Goal: Task Accomplishment & Management: Complete application form

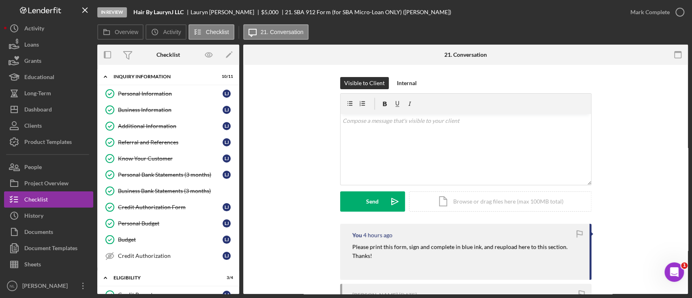
scroll to position [34, 0]
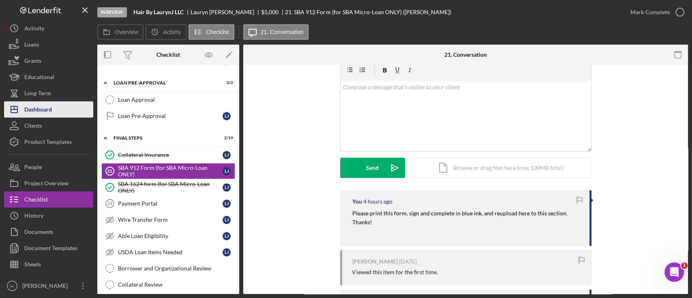
click at [51, 112] on div "Dashboard" at bounding box center [38, 110] width 28 height 18
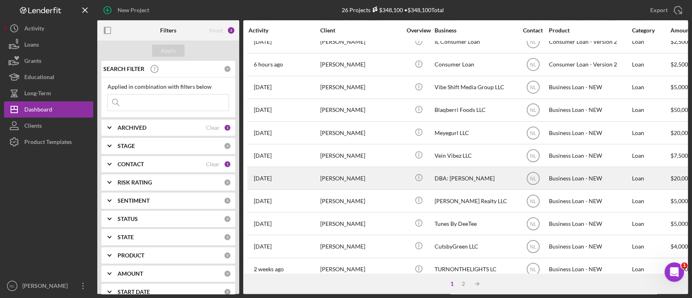
scroll to position [284, 0]
click at [354, 174] on div "[PERSON_NAME]" at bounding box center [360, 177] width 81 height 21
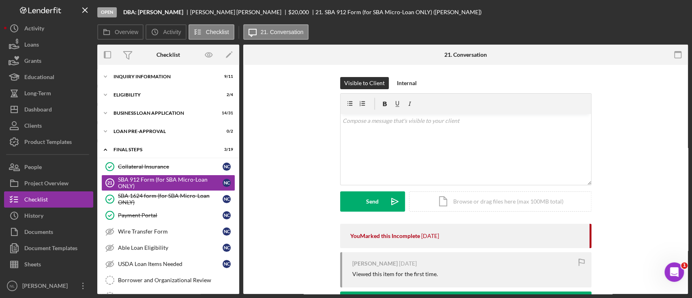
scroll to position [3, 0]
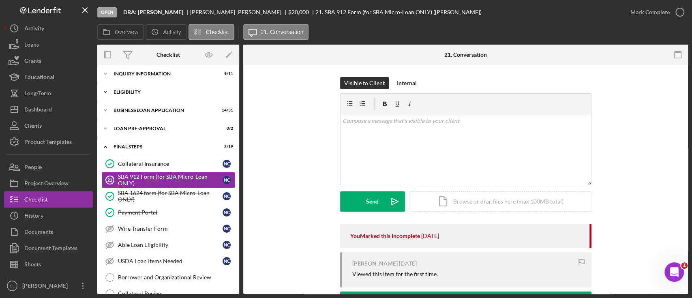
click at [154, 84] on div "Icon/Expander INQUIRY INFORMATION 9 / 11 Icon/Expander ELIGIBILITY 2 / 4 Icon/E…" at bounding box center [168, 276] width 142 height 420
click at [153, 79] on div "Icon/Expander INQUIRY INFORMATION 9 / 11" at bounding box center [168, 74] width 142 height 16
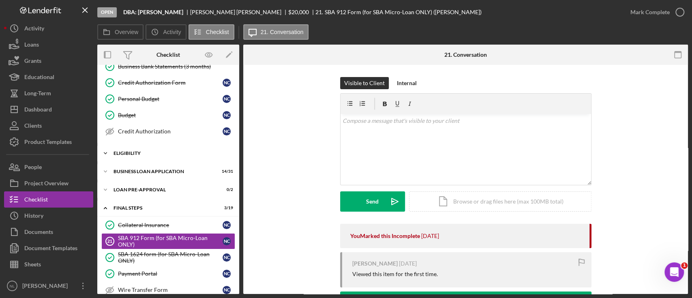
click at [148, 151] on div "ELIGIBILITY" at bounding box center [172, 153] width 116 height 5
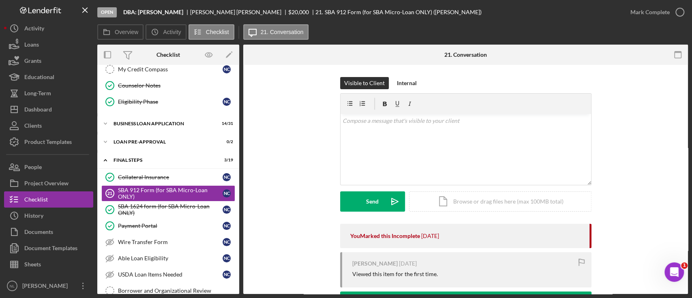
scroll to position [243, 0]
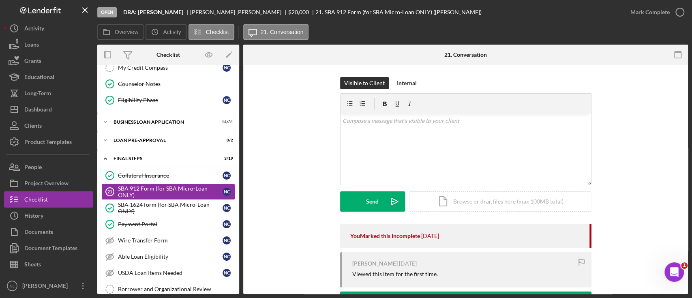
click at [159, 129] on div "Icon/Expander INQUIRY INFORMATION 9 / 11 Personal Information Personal Informat…" at bounding box center [168, 162] width 142 height 672
click at [151, 120] on div "BUSINESS LOAN APPLICATION" at bounding box center [172, 122] width 116 height 5
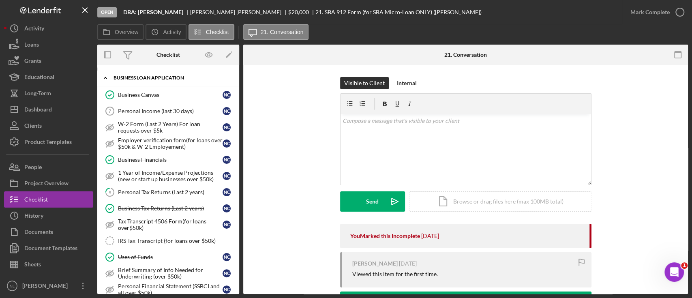
scroll to position [293, 0]
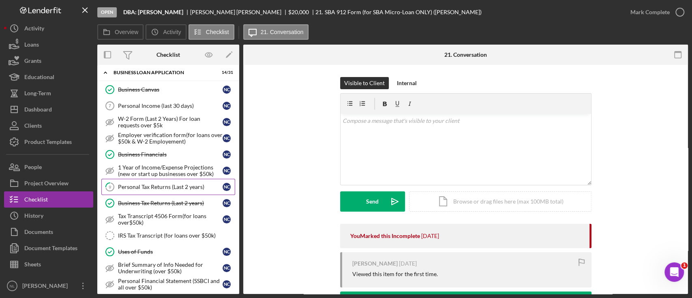
click at [142, 187] on div "Personal Tax Returns (Last 2 years)" at bounding box center [170, 187] width 105 height 6
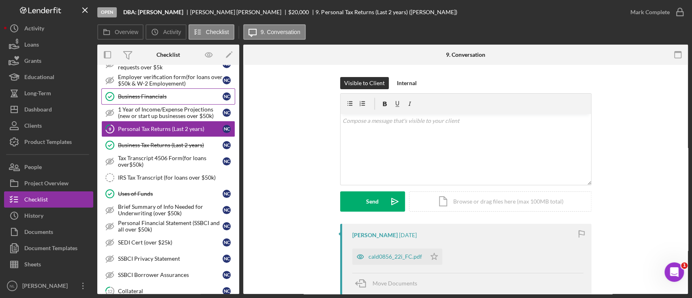
scroll to position [446, 0]
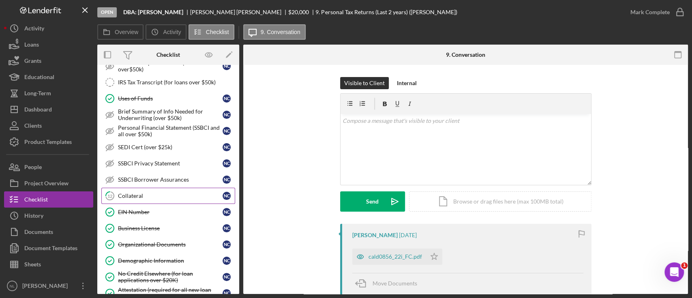
click at [126, 193] on div "Collateral" at bounding box center [170, 196] width 105 height 6
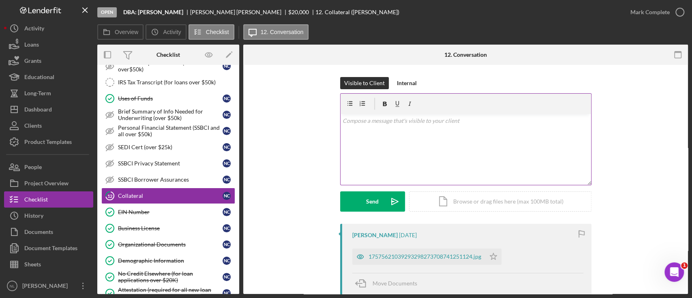
scroll to position [149, 0]
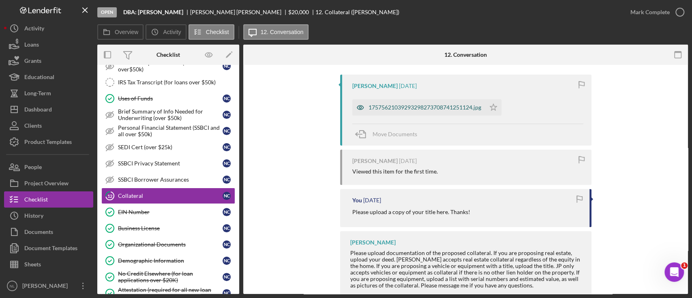
click at [413, 106] on div "17575621039293298273708741251124.jpg" at bounding box center [425, 107] width 113 height 6
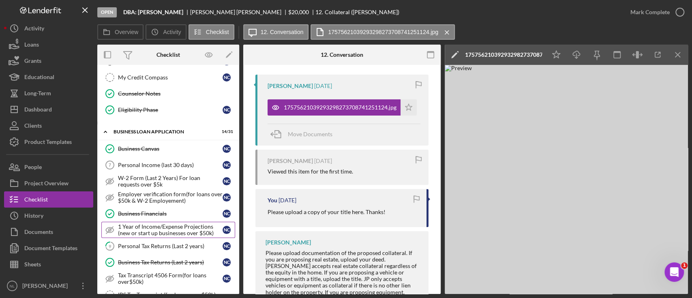
scroll to position [232, 0]
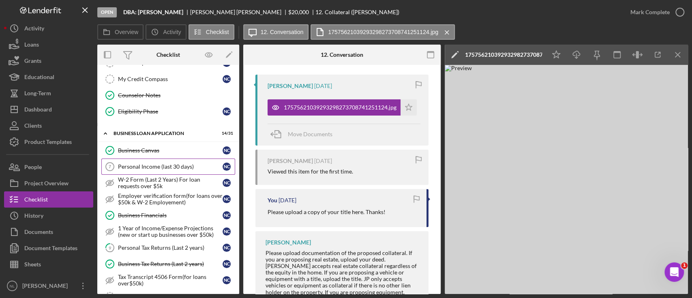
click at [157, 163] on div "Personal Income (last 30 days)" at bounding box center [170, 166] width 105 height 6
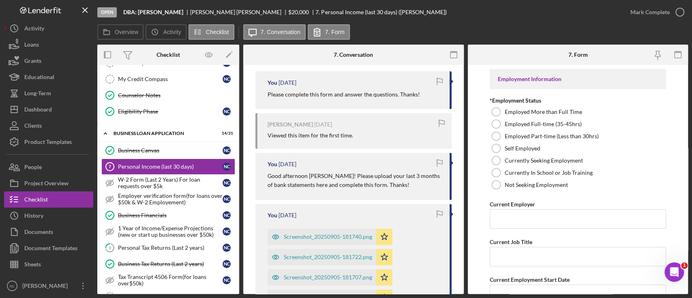
scroll to position [194, 0]
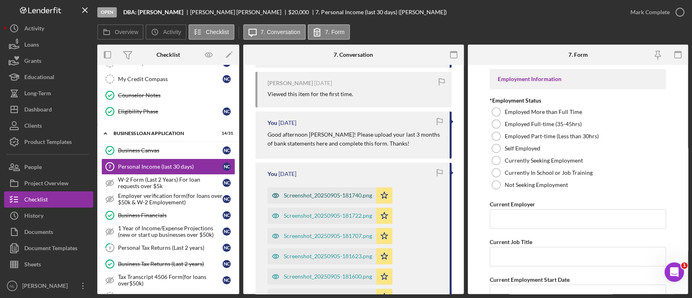
click at [348, 193] on div "Screenshot_20250905-181740.png" at bounding box center [328, 195] width 88 height 6
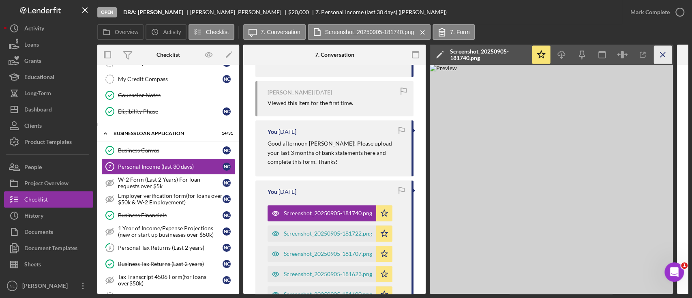
click at [661, 53] on line "button" at bounding box center [663, 54] width 4 height 4
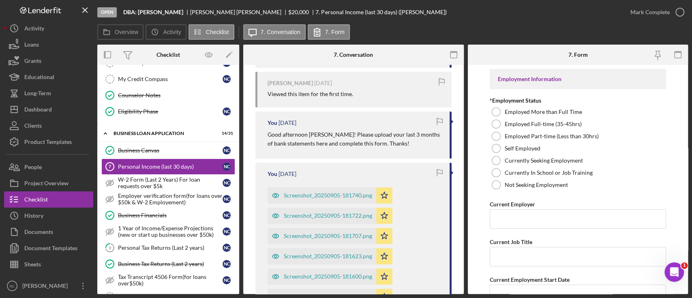
click at [343, 226] on div "Screenshot_20250905-181707.png Icon/Star" at bounding box center [332, 234] width 129 height 20
click at [341, 234] on div "Screenshot_20250905-181707.png" at bounding box center [328, 236] width 88 height 6
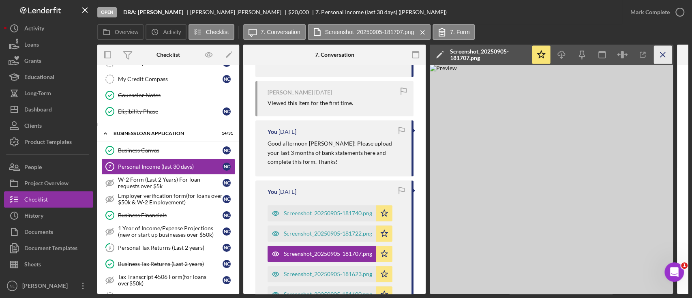
click at [659, 55] on icon "Icon/Menu Close" at bounding box center [663, 55] width 18 height 18
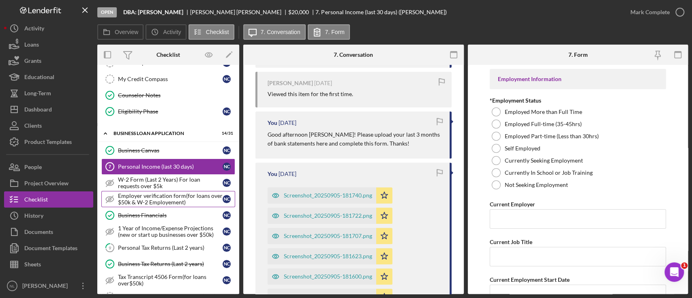
click at [157, 201] on div "Employer verification form(for loans over $50k & W-2 Employement)" at bounding box center [170, 199] width 105 height 13
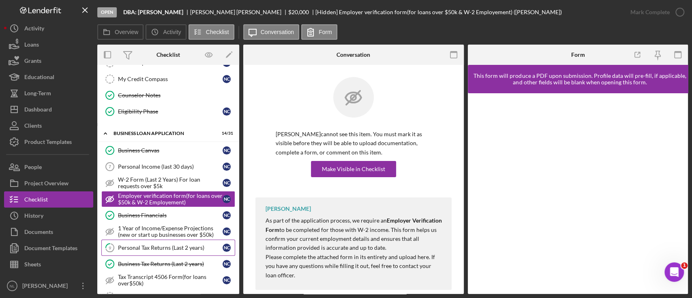
click at [147, 251] on link "9 Personal Tax Returns (Last 2 years) N C" at bounding box center [168, 248] width 134 height 16
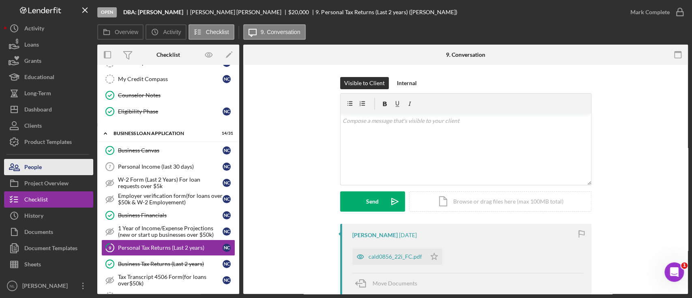
click at [31, 170] on div "People" at bounding box center [32, 168] width 17 height 18
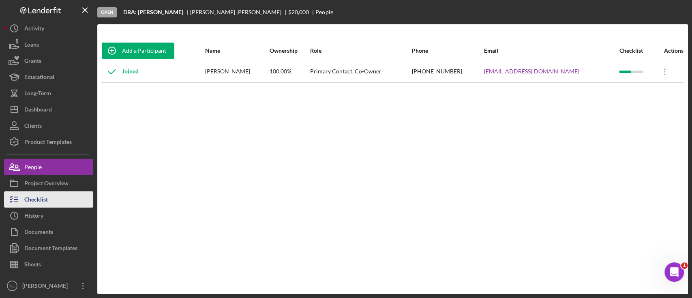
drag, startPoint x: 71, startPoint y: 209, endPoint x: 66, endPoint y: 205, distance: 6.3
click at [71, 209] on button "Icon/History History" at bounding box center [48, 216] width 89 height 16
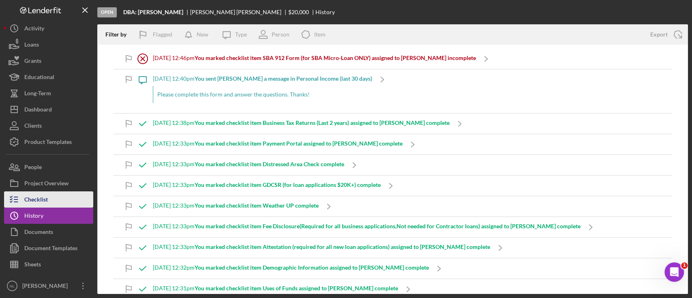
click at [62, 201] on button "Checklist" at bounding box center [48, 199] width 89 height 16
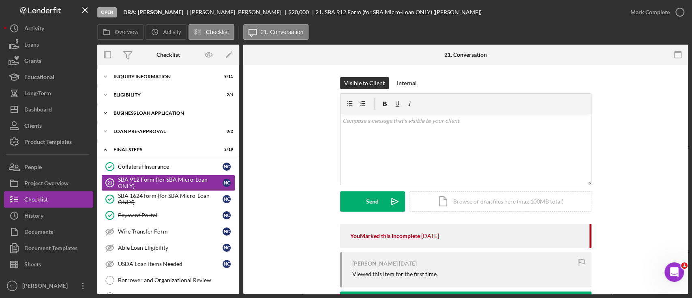
click at [159, 112] on div "BUSINESS LOAN APPLICATION" at bounding box center [172, 113] width 116 height 5
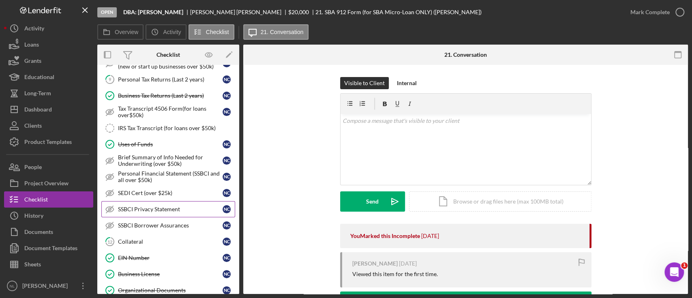
scroll to position [149, 0]
click at [166, 239] on div "Collateral" at bounding box center [170, 241] width 105 height 6
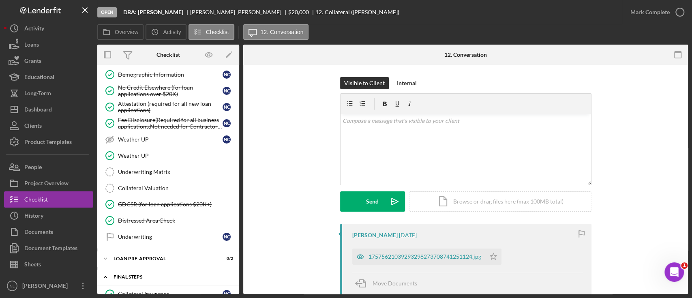
click at [156, 270] on div "Icon/Expander FINAL STEPS 3 / 19" at bounding box center [168, 277] width 142 height 17
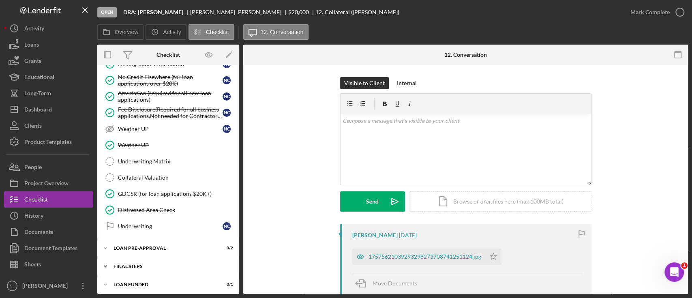
click at [150, 264] on div "FINAL STEPS" at bounding box center [172, 266] width 116 height 5
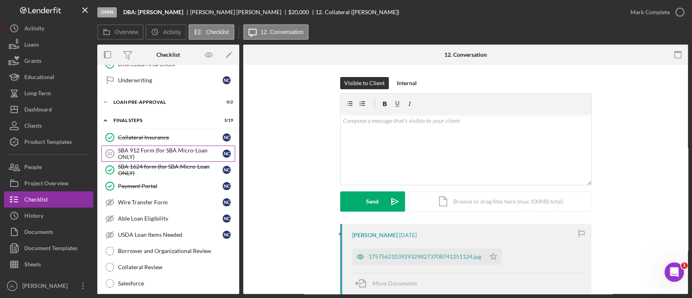
click at [141, 147] on div "SBA 912 Form (for SBA Micro-Loan ONLY)" at bounding box center [170, 153] width 105 height 13
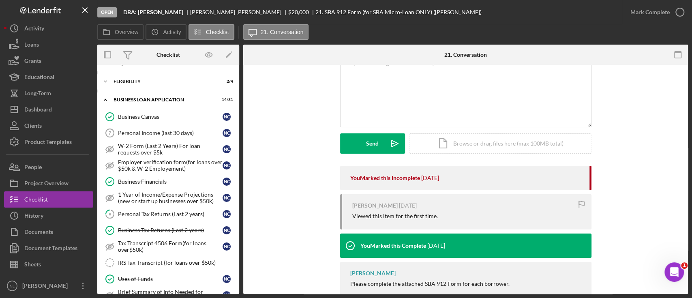
scroll to position [13, 0]
click at [162, 133] on div "Personal Income (last 30 days)" at bounding box center [170, 134] width 105 height 6
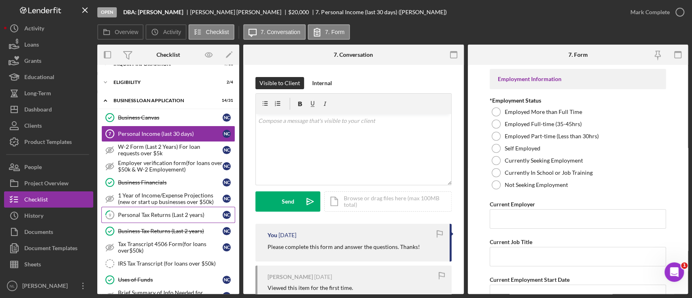
click at [156, 215] on div "Personal Tax Returns (Last 2 years)" at bounding box center [170, 215] width 105 height 6
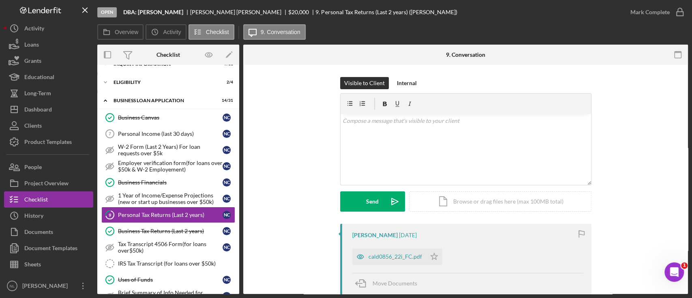
scroll to position [67, 0]
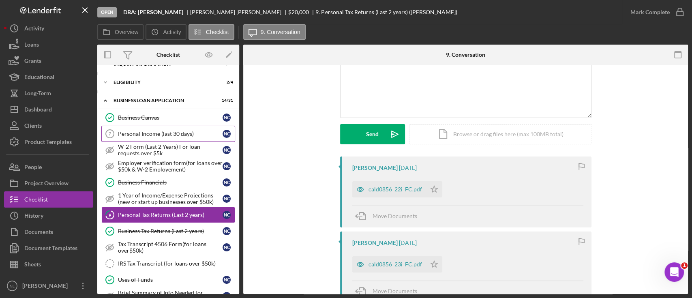
click at [163, 131] on div "Personal Income (last 30 days)" at bounding box center [170, 134] width 105 height 6
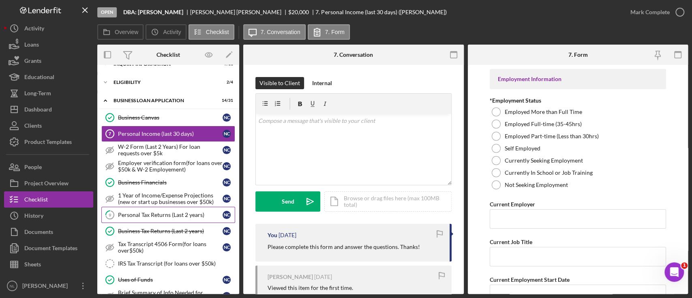
click at [174, 217] on div "Personal Tax Returns (Last 2 years)" at bounding box center [170, 215] width 105 height 6
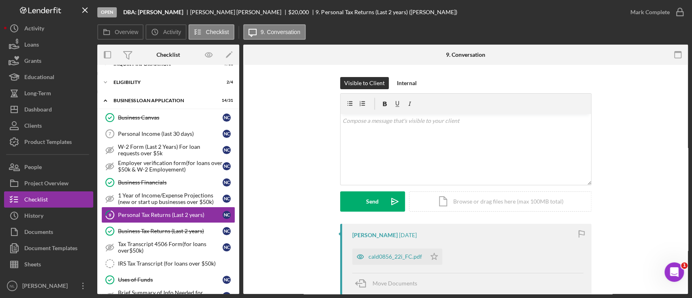
scroll to position [104, 0]
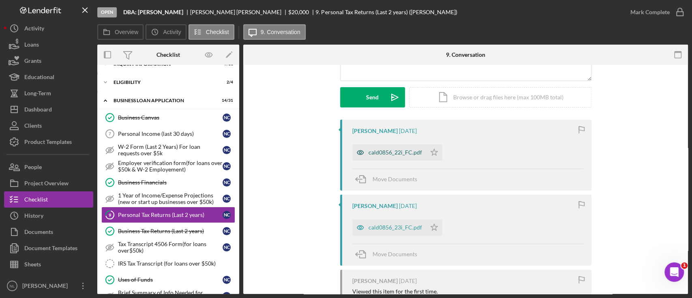
click at [394, 152] on div "cald0856_22i_FC.pdf" at bounding box center [396, 152] width 54 height 6
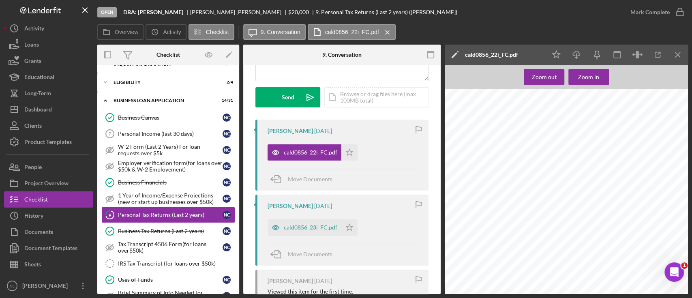
scroll to position [3811, 0]
click at [678, 45] on div "Icon/Star Icon/Download Icon/Menu Close" at bounding box center [617, 55] width 142 height 20
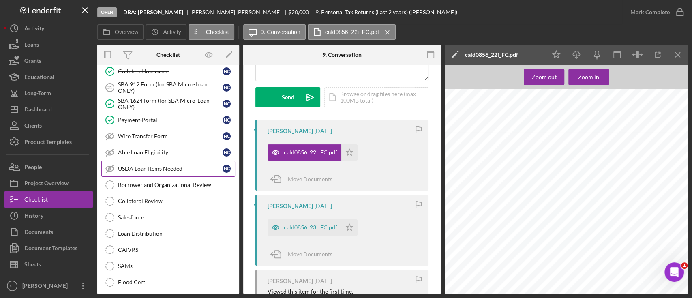
scroll to position [542, 0]
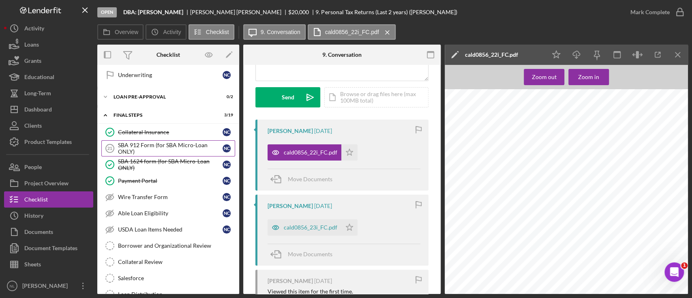
click at [143, 142] on div "SBA 912 Form (for SBA Micro-Loan ONLY)" at bounding box center [170, 148] width 105 height 13
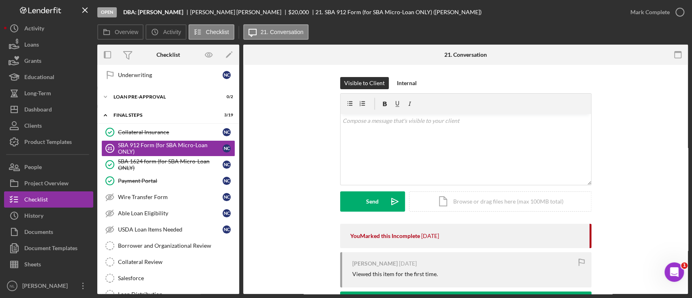
scroll to position [97, 0]
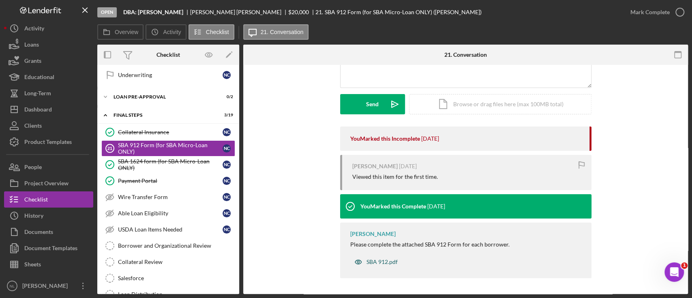
click at [380, 264] on div "SBA 912.pdf" at bounding box center [382, 262] width 31 height 6
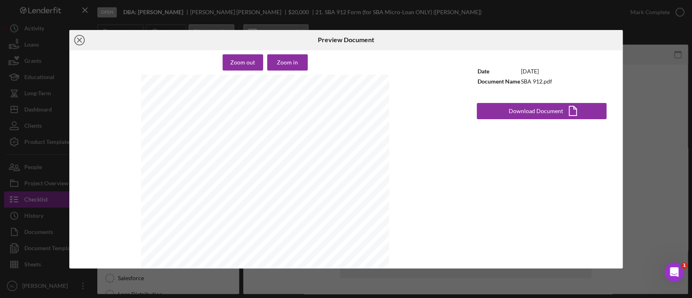
click at [78, 36] on icon "Icon/Close" at bounding box center [79, 40] width 20 height 20
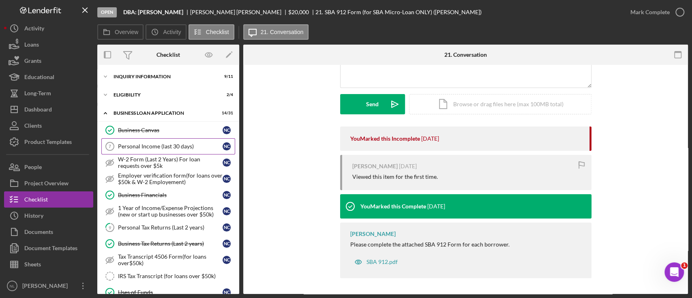
click at [162, 151] on link "Personal Income (last 30 days) 7 Personal Income (last 30 days) N C" at bounding box center [168, 146] width 134 height 16
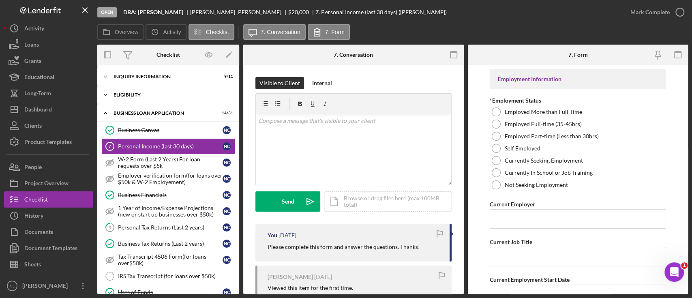
click at [150, 96] on div "ELIGIBILITY" at bounding box center [172, 94] width 116 height 5
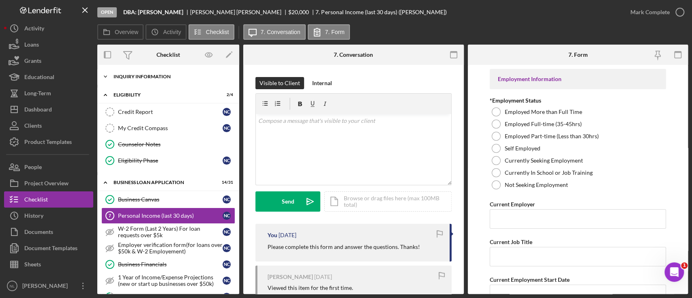
click at [148, 81] on div "Icon/Expander INQUIRY INFORMATION 9 / 11" at bounding box center [168, 77] width 142 height 16
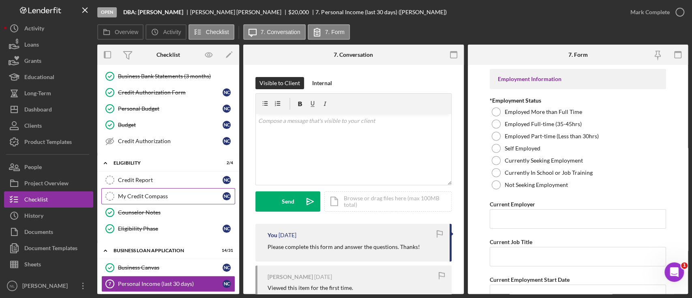
scroll to position [117, 0]
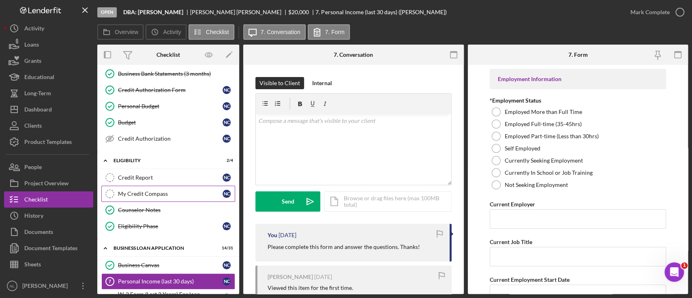
click at [141, 191] on div "My Credit Compass" at bounding box center [170, 194] width 105 height 6
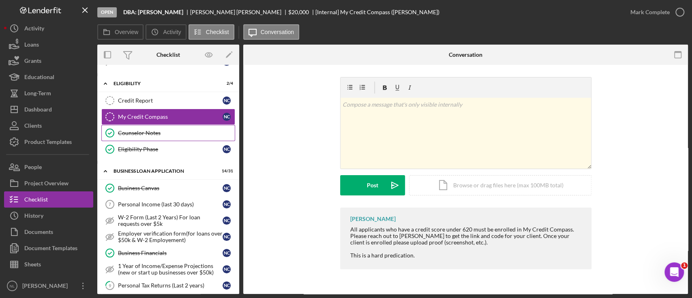
scroll to position [195, 0]
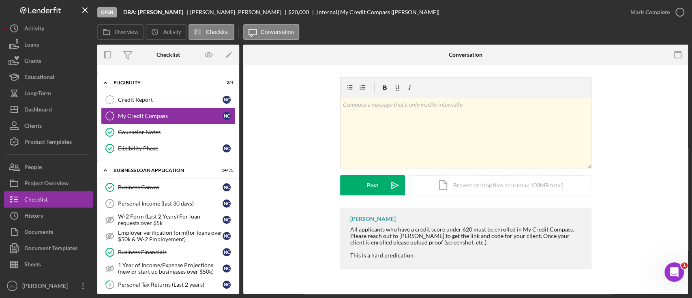
click at [139, 108] on link "My Credit Compass My Credit Compass N C" at bounding box center [168, 116] width 134 height 16
drag, startPoint x: 148, startPoint y: 90, endPoint x: 137, endPoint y: 116, distance: 28.2
drag, startPoint x: 137, startPoint y: 116, endPoint x: 124, endPoint y: 138, distance: 25.5
drag, startPoint x: 124, startPoint y: 138, endPoint x: 123, endPoint y: 127, distance: 11.0
drag, startPoint x: 123, startPoint y: 127, endPoint x: 130, endPoint y: 97, distance: 30.4
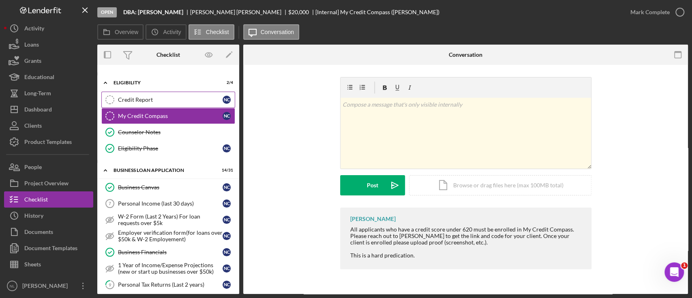
click at [130, 97] on div "Credit Report" at bounding box center [170, 100] width 105 height 6
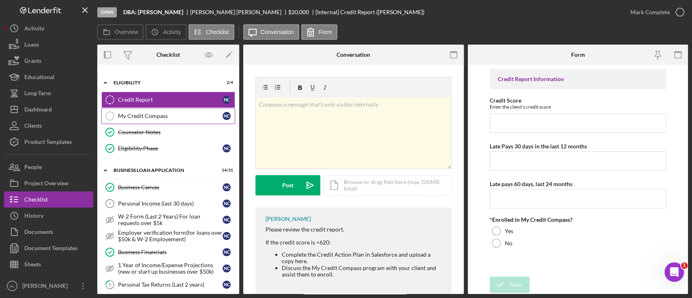
click at [140, 108] on link "My Credit Compass My Credit Compass N C" at bounding box center [168, 116] width 134 height 16
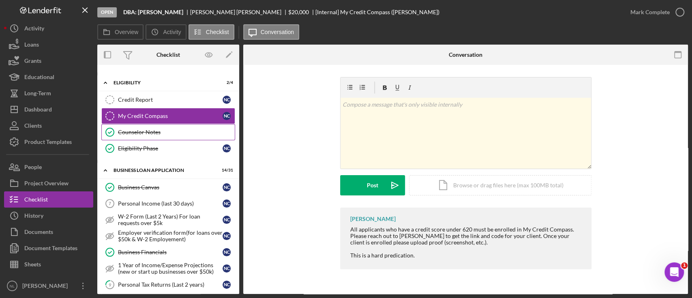
click at [139, 135] on link "Counselor Notes Counselor Notes" at bounding box center [168, 132] width 134 height 16
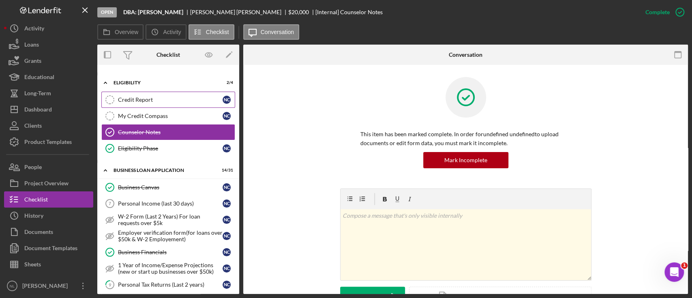
drag, startPoint x: 143, startPoint y: 118, endPoint x: 136, endPoint y: 96, distance: 22.6
drag, startPoint x: 136, startPoint y: 96, endPoint x: 127, endPoint y: 112, distance: 18.7
click at [127, 113] on div "My Credit Compass" at bounding box center [170, 116] width 105 height 6
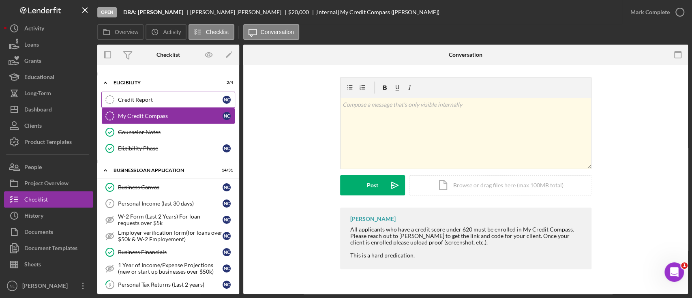
click at [132, 102] on link "Credit Report Credit Report N C" at bounding box center [168, 100] width 134 height 16
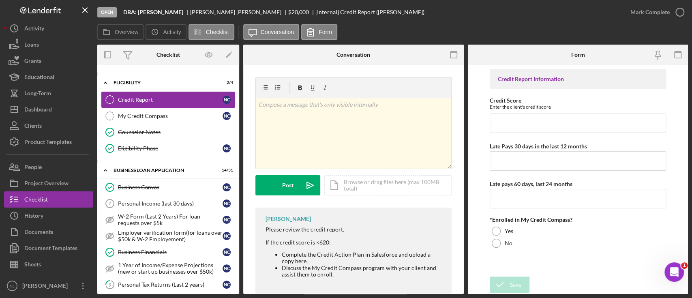
click at [134, 104] on link "Credit Report Credit Report N C" at bounding box center [168, 100] width 134 height 16
click at [135, 109] on link "My Credit Compass My Credit Compass N C" at bounding box center [168, 116] width 134 height 16
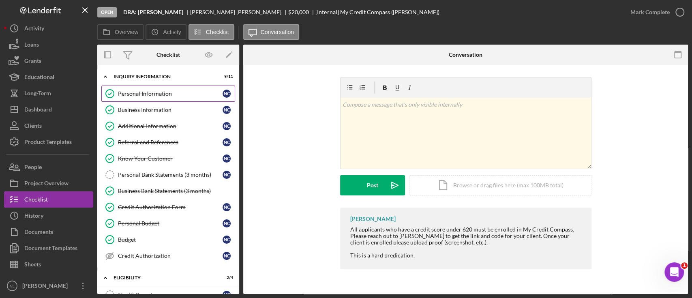
click at [162, 86] on link "Personal Information Personal Information N C" at bounding box center [168, 94] width 134 height 16
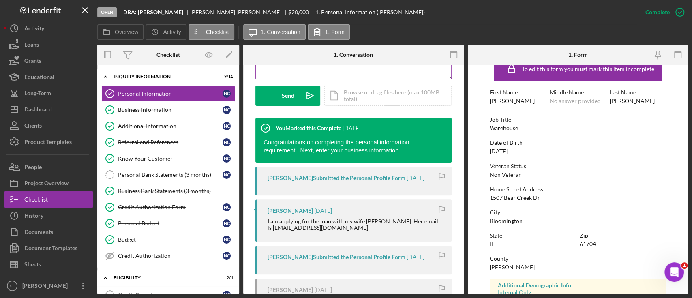
scroll to position [230, 0]
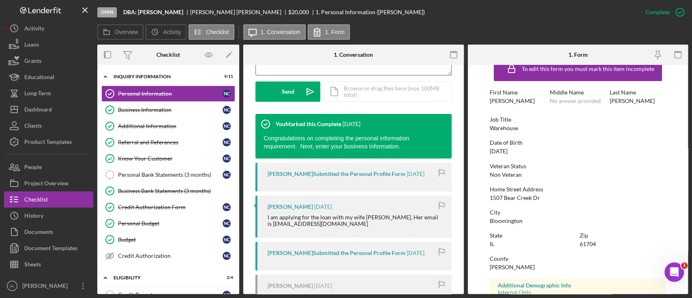
click at [366, 266] on div "[PERSON_NAME] Submitted the Personal Profile Form [DATE]" at bounding box center [353, 256] width 196 height 29
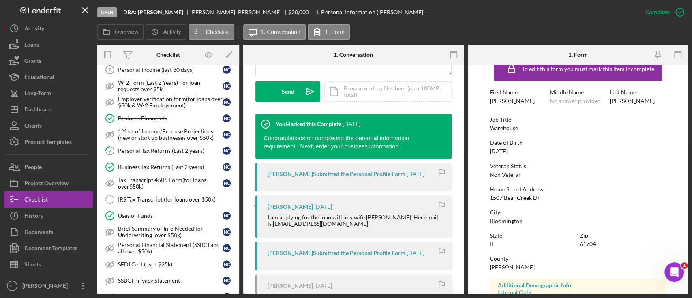
scroll to position [529, 0]
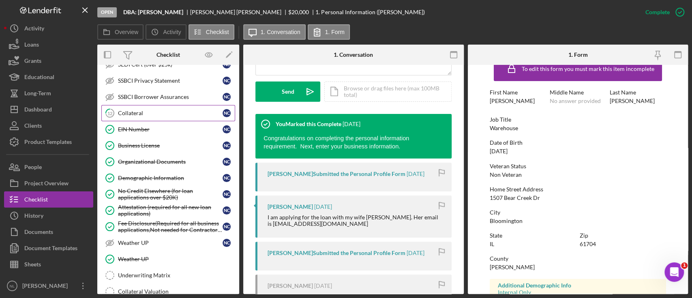
click at [148, 110] on div "Collateral" at bounding box center [170, 113] width 105 height 6
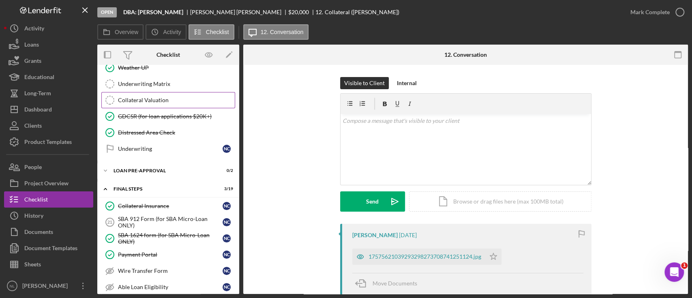
scroll to position [719, 0]
click at [150, 98] on div "Collateral Valuation" at bounding box center [176, 101] width 117 height 6
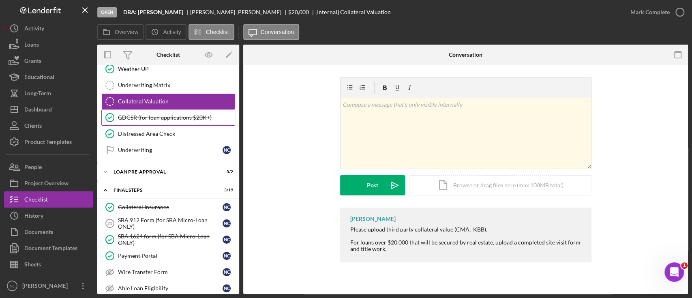
click at [134, 109] on link "GDCSR (for loan applications $20K+) GDCSR (for loan applications $20K+)" at bounding box center [168, 117] width 134 height 16
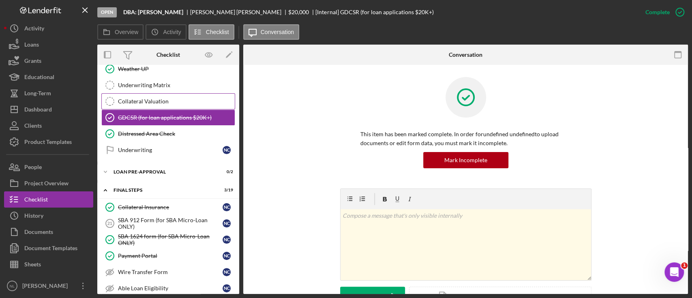
click at [133, 99] on div "Collateral Valuation" at bounding box center [176, 101] width 117 height 6
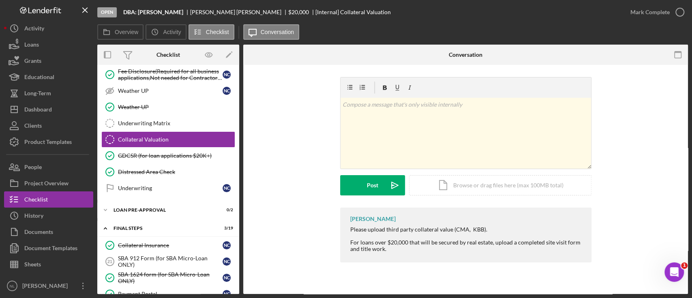
scroll to position [576, 0]
